Goal: Task Accomplishment & Management: Use online tool/utility

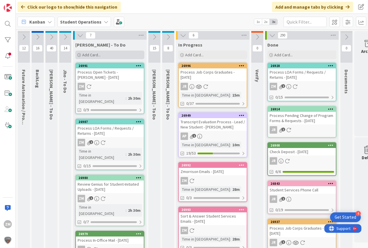
click at [95, 55] on span "Add Card..." at bounding box center [91, 54] width 18 height 5
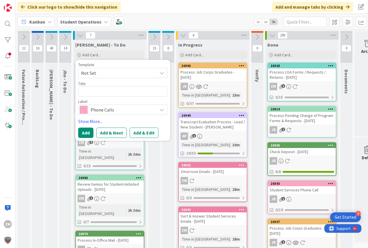
click at [165, 74] on span "Not Set" at bounding box center [122, 73] width 89 height 10
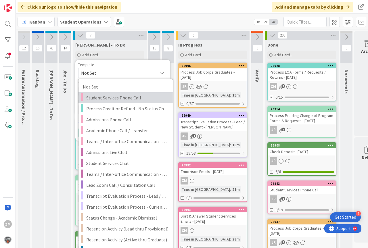
click at [119, 97] on span "Student Services Phone Call" at bounding box center [127, 97] width 82 height 7
type textarea "x"
type textarea "Student Services Phone Call"
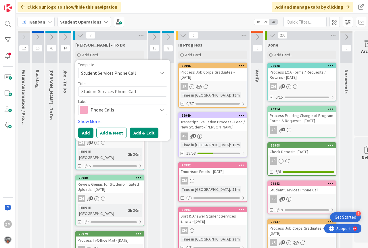
click at [142, 134] on button "Add & Edit" at bounding box center [144, 133] width 29 height 10
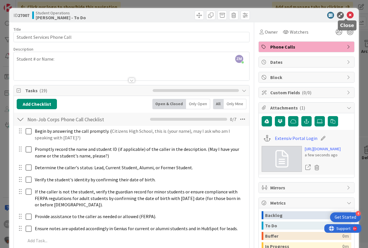
click at [348, 15] on icon at bounding box center [350, 15] width 7 height 7
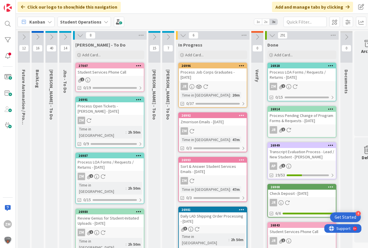
click at [139, 66] on icon at bounding box center [138, 66] width 5 height 4
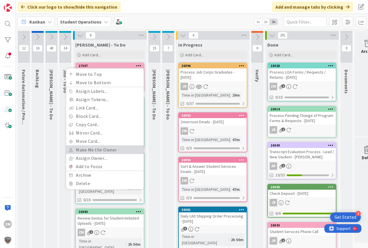
click at [96, 151] on link "Make Me the Owner" at bounding box center [105, 150] width 78 height 8
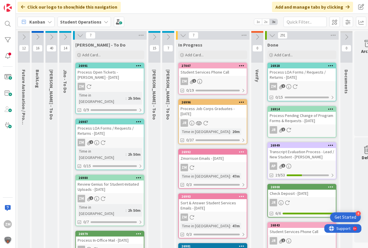
click at [221, 78] on link "27007 Student Services Phone Call ZM 1 0/19" at bounding box center [212, 79] width 69 height 32
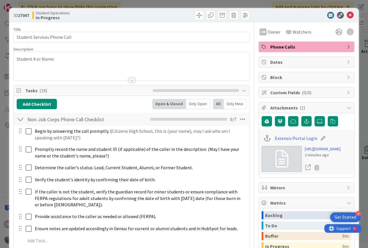
click at [67, 59] on div "Student # or Name:" at bounding box center [132, 66] width 236 height 28
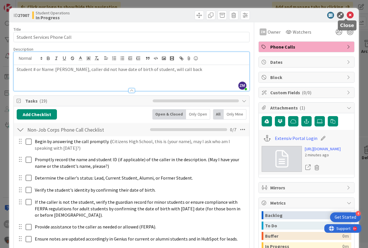
click at [347, 13] on icon at bounding box center [350, 15] width 7 height 7
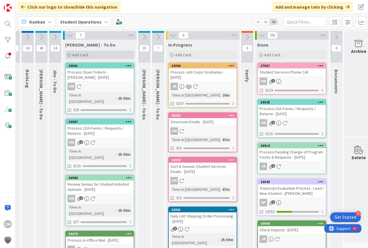
click at [80, 52] on div "Add Card..." at bounding box center [99, 55] width 69 height 9
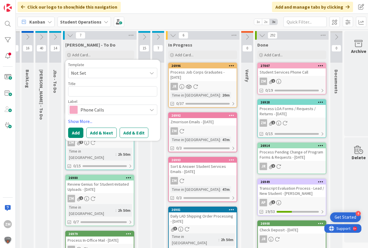
click at [153, 73] on icon at bounding box center [152, 73] width 5 height 5
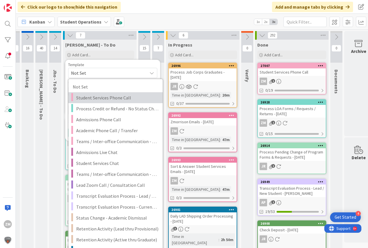
click at [113, 96] on span "Student Services Phone Call" at bounding box center [117, 97] width 82 height 7
type textarea "x"
type textarea "Student Services Phone Call"
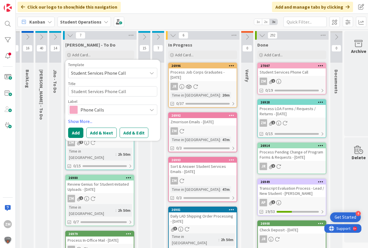
click at [133, 134] on button "Add & Edit" at bounding box center [134, 133] width 29 height 10
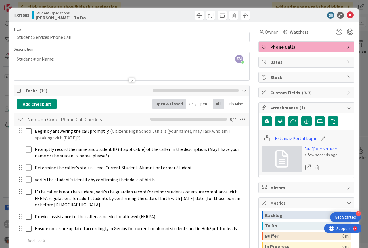
click at [69, 60] on div "ZM [PERSON_NAME] just joined Student # or Name:" at bounding box center [132, 66] width 236 height 28
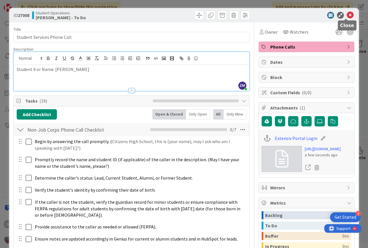
click at [347, 16] on icon at bounding box center [350, 15] width 7 height 7
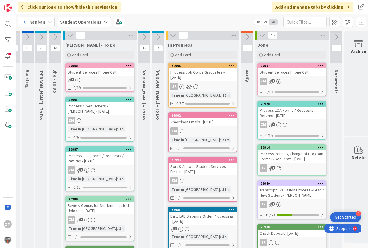
click at [130, 65] on icon at bounding box center [128, 66] width 5 height 4
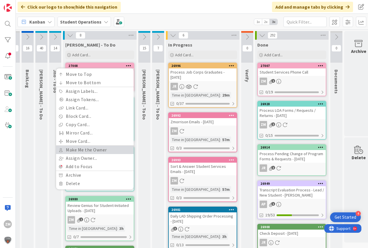
click at [83, 148] on link "Make Me the Owner" at bounding box center [95, 150] width 78 height 8
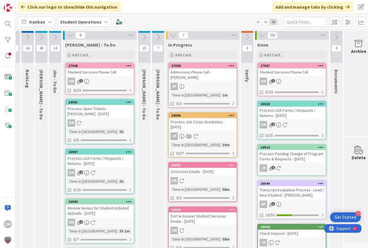
click at [92, 76] on link "27008 Move to Top Move to Bottom Assign Labels... Assign Tokens... Link Card...…" at bounding box center [99, 79] width 69 height 32
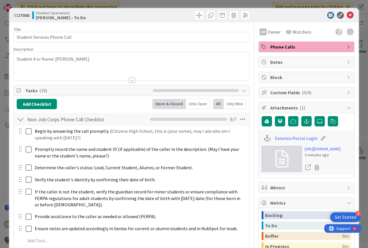
click at [97, 58] on div "Student # or Name: [PERSON_NAME]" at bounding box center [132, 66] width 236 height 28
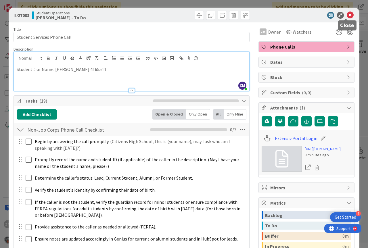
drag, startPoint x: 347, startPoint y: 14, endPoint x: 328, endPoint y: 20, distance: 19.8
click at [347, 14] on icon at bounding box center [350, 15] width 7 height 7
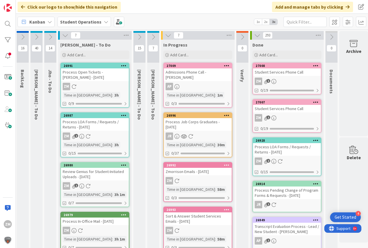
scroll to position [0, 18]
